Goal: Information Seeking & Learning: Learn about a topic

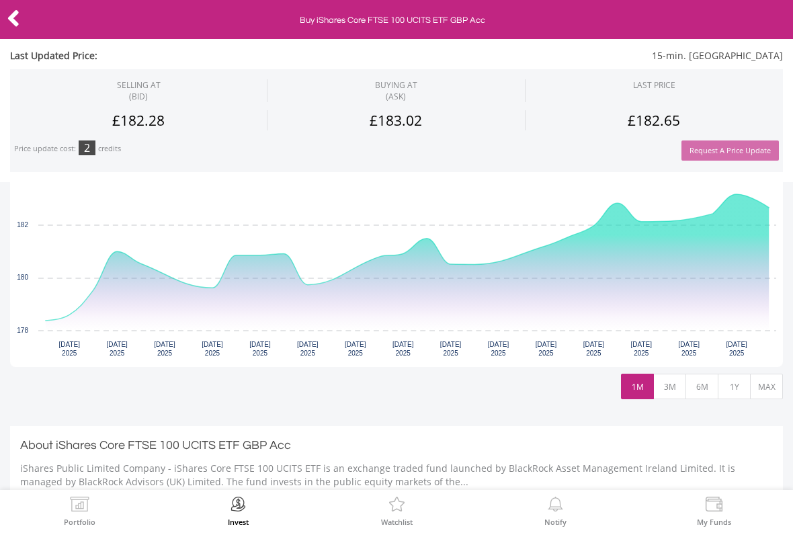
scroll to position [296, 0]
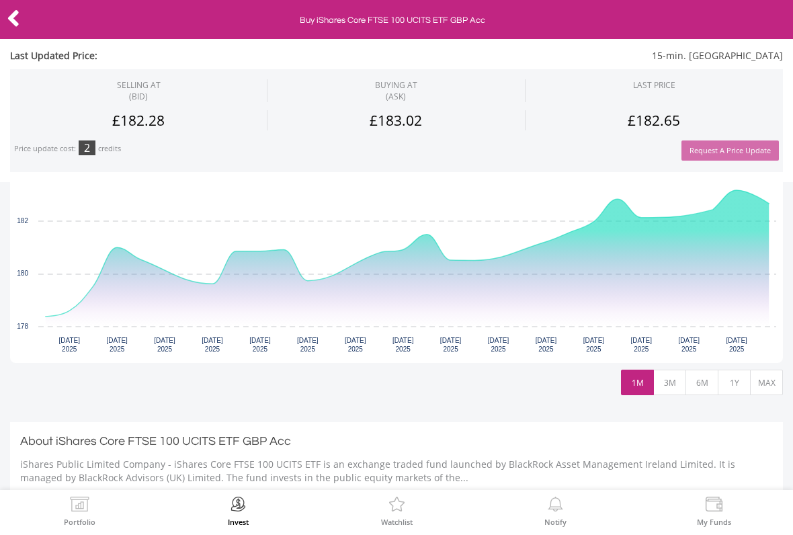
click at [669, 377] on button "3M" at bounding box center [670, 383] width 33 height 26
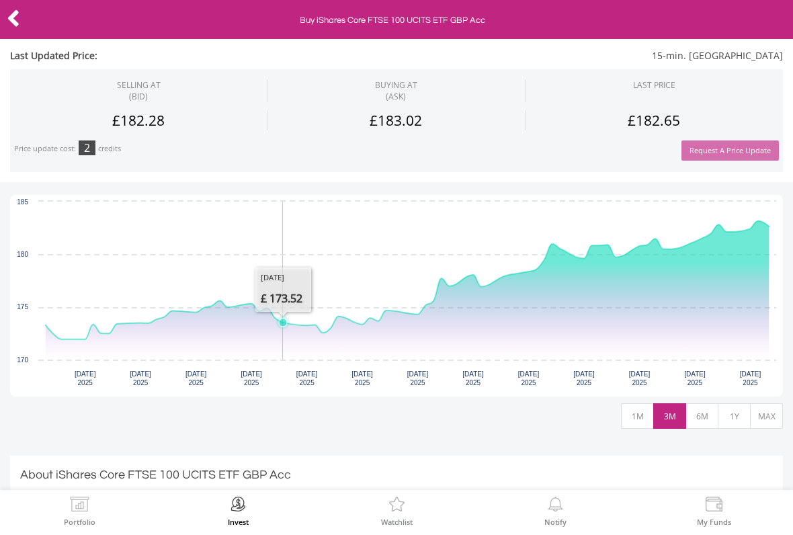
scroll to position [288, 0]
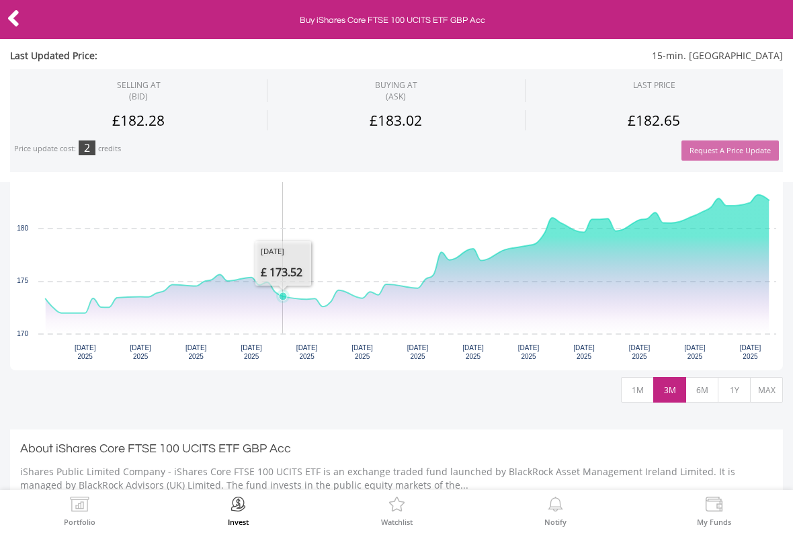
click at [704, 388] on button "6M" at bounding box center [702, 390] width 33 height 26
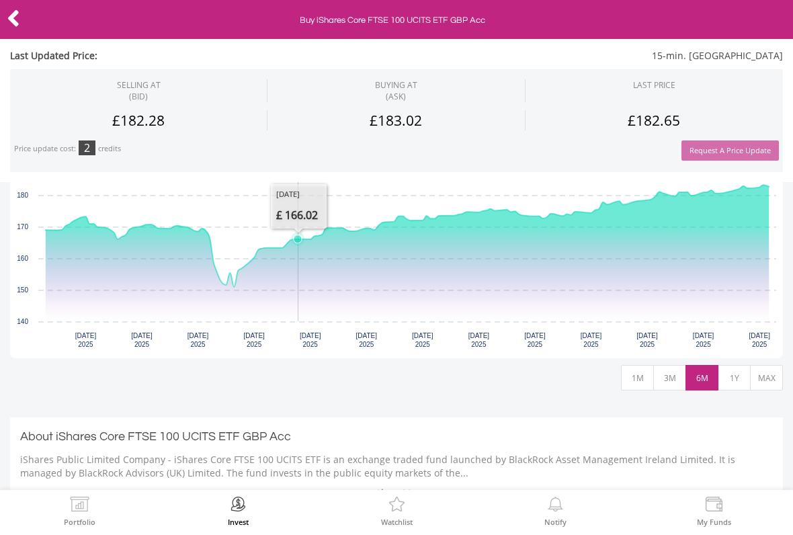
scroll to position [306, 0]
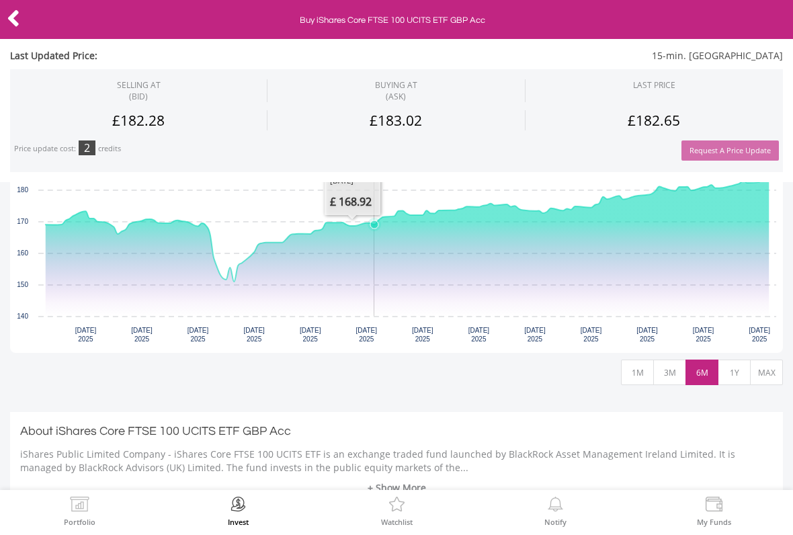
click at [375, 221] on icon "Wednesday, 14 May 2025, 168.92." at bounding box center [374, 225] width 8 height 8
click at [432, 220] on icon "Interactive chart" at bounding box center [407, 231] width 723 height 102
click at [450, 211] on icon "Monday, 2 Jun 2025, 173.48." at bounding box center [450, 210] width 5 height 5
click at [553, 216] on icon "Interactive chart" at bounding box center [407, 231] width 723 height 102
click at [598, 212] on icon "Interactive chart" at bounding box center [407, 231] width 723 height 102
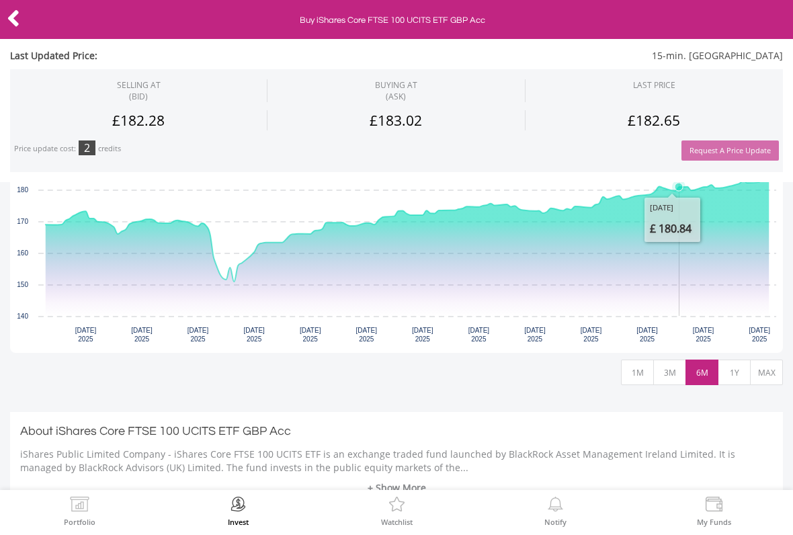
click at [678, 198] on icon "Interactive chart" at bounding box center [407, 231] width 723 height 102
click at [766, 186] on icon "Interactive chart" at bounding box center [407, 231] width 723 height 102
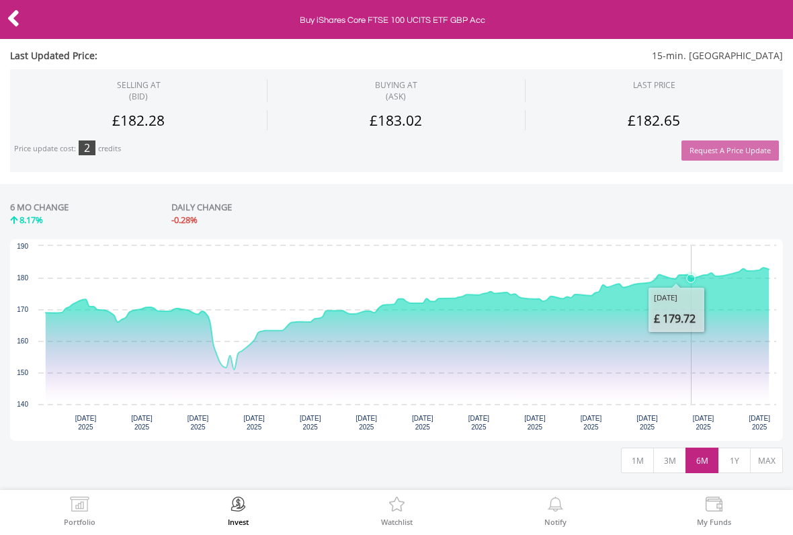
scroll to position [225, 0]
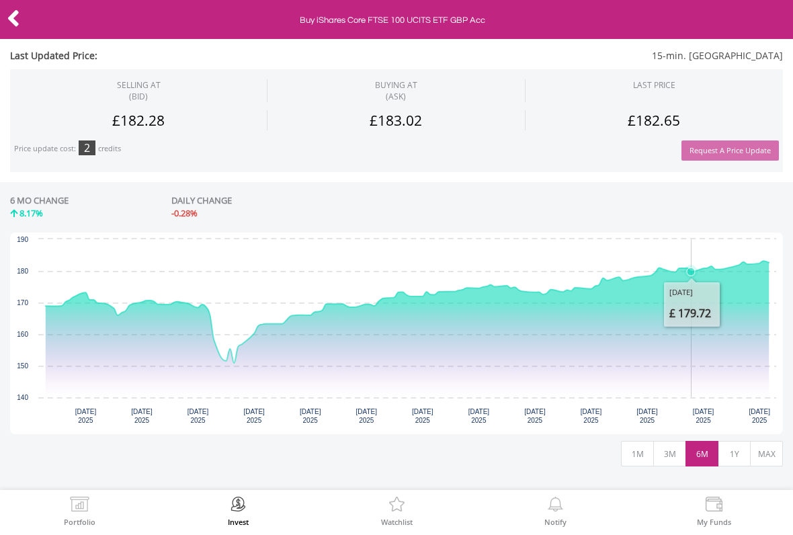
click at [726, 447] on button "1Y" at bounding box center [734, 454] width 33 height 26
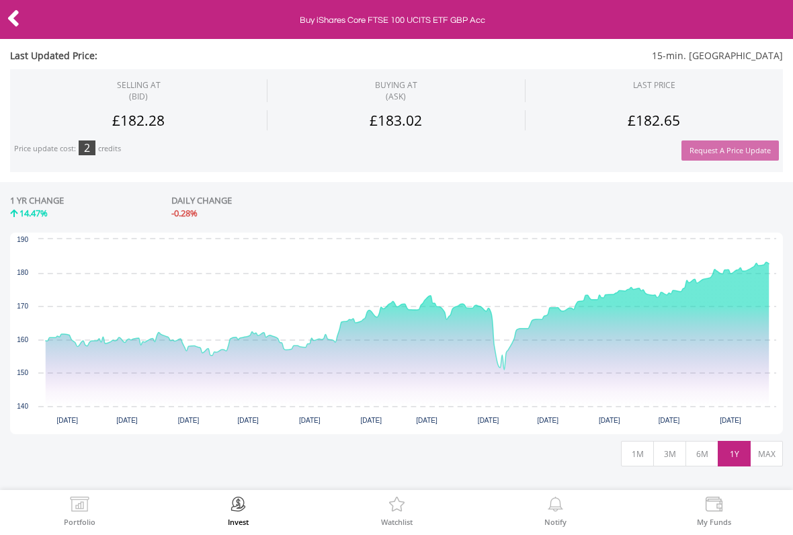
click at [511, 364] on icon "Interactive chart" at bounding box center [407, 316] width 723 height 108
click at [512, 356] on icon "Interactive chart" at bounding box center [407, 316] width 723 height 108
click at [505, 370] on icon "Interactive chart" at bounding box center [407, 316] width 723 height 108
click at [652, 292] on icon "Interactive chart" at bounding box center [653, 295] width 8 height 8
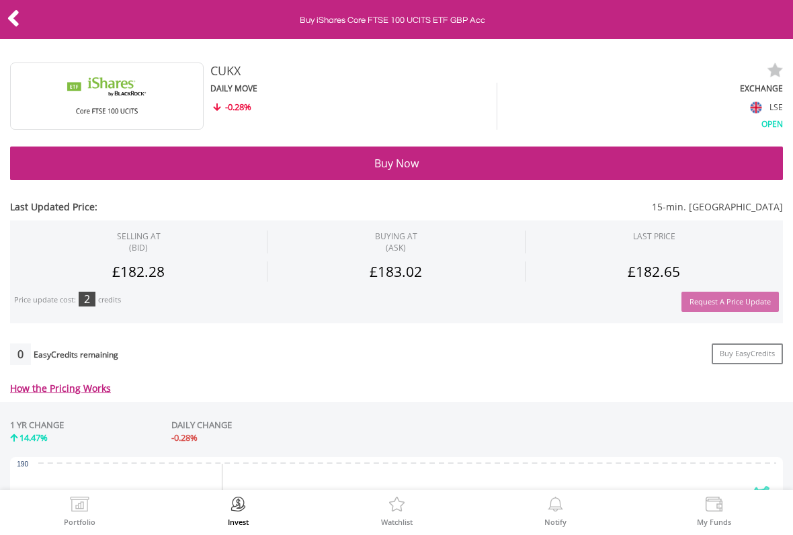
scroll to position [0, 0]
click at [17, 24] on icon at bounding box center [13, 18] width 13 height 26
